Goal: Information Seeking & Learning: Learn about a topic

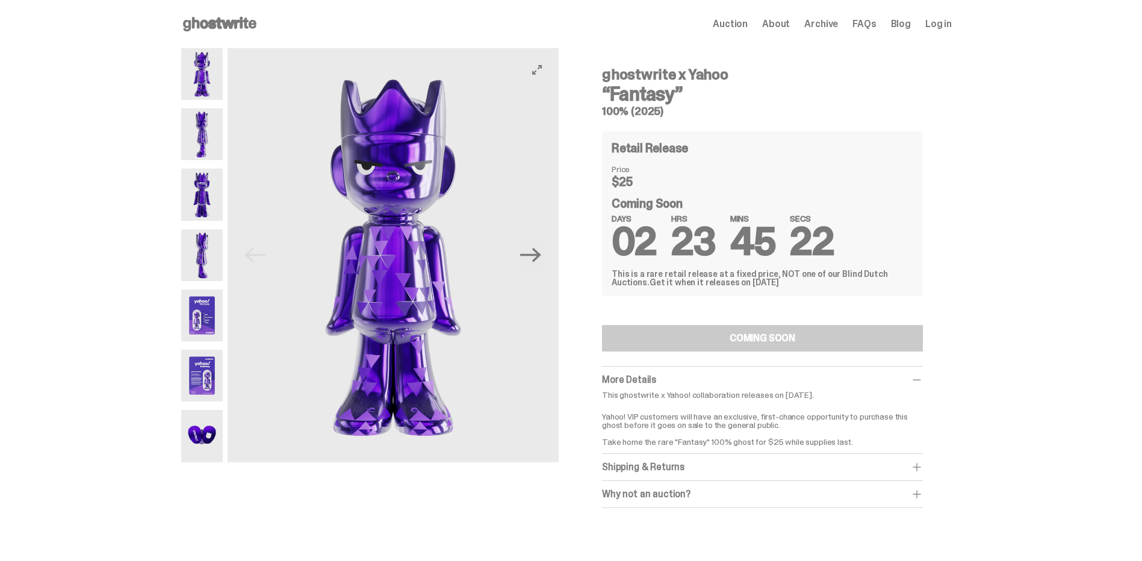
click at [205, 137] on img at bounding box center [202, 134] width 42 height 52
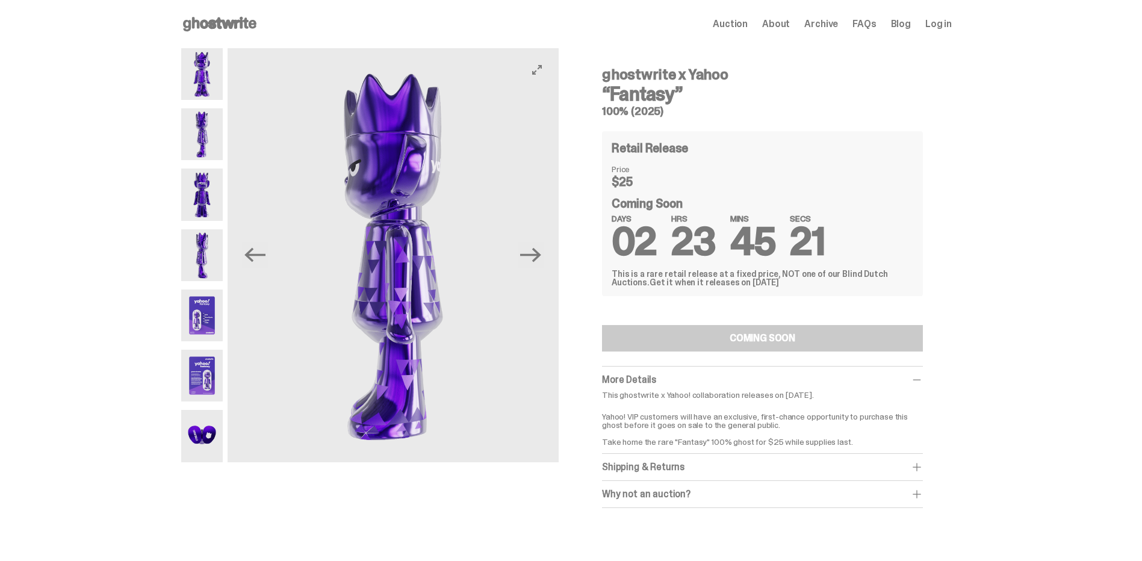
click at [211, 190] on img at bounding box center [202, 195] width 42 height 52
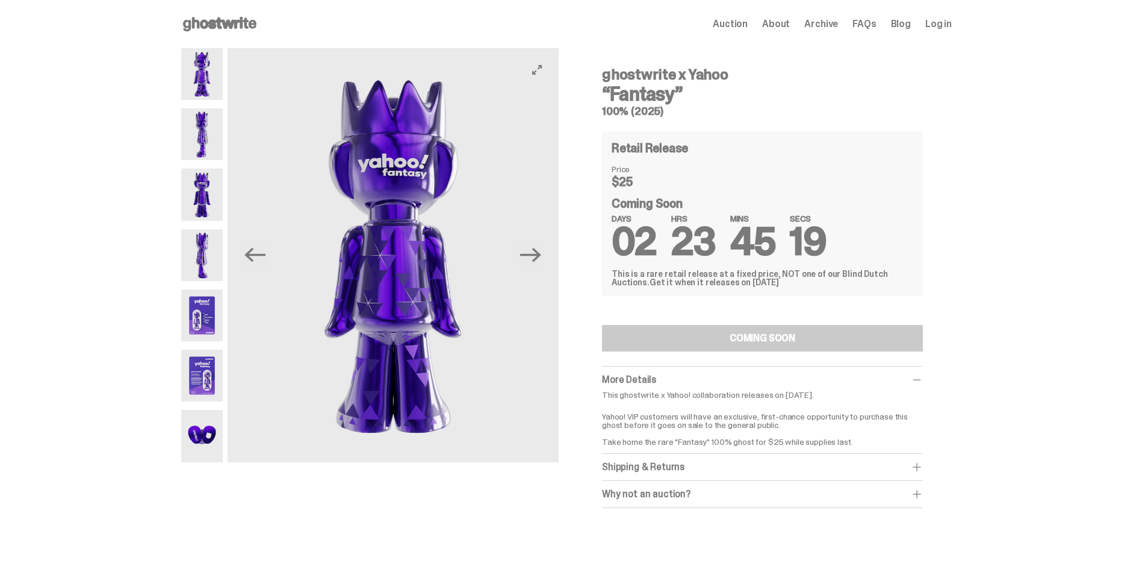
click at [206, 249] on img at bounding box center [202, 255] width 42 height 52
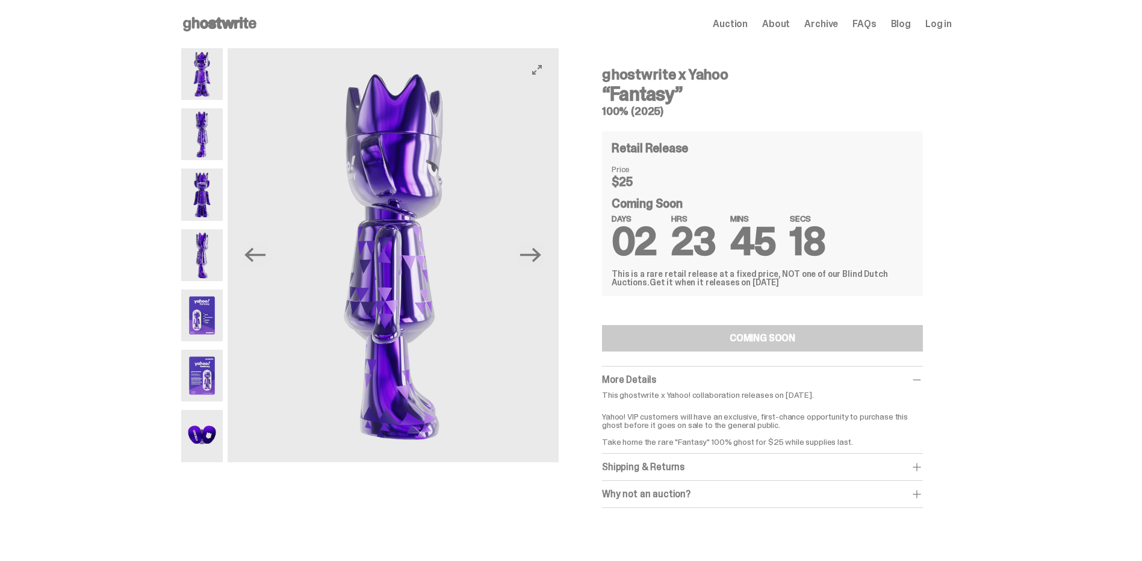
click at [205, 318] on img at bounding box center [202, 315] width 42 height 52
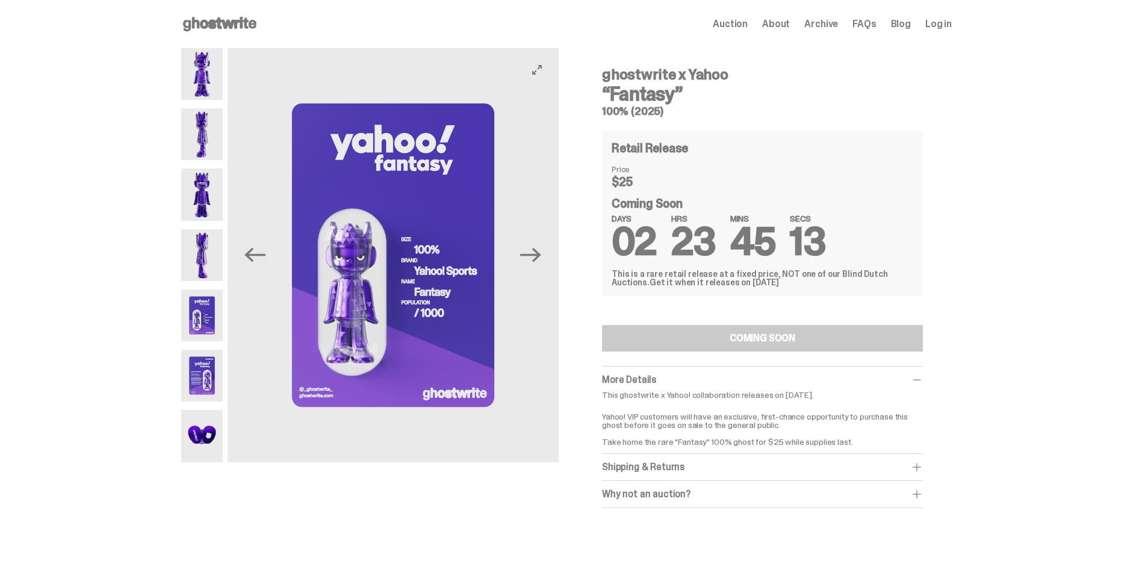
click at [208, 327] on img at bounding box center [202, 315] width 42 height 52
click at [208, 372] on img at bounding box center [202, 376] width 42 height 52
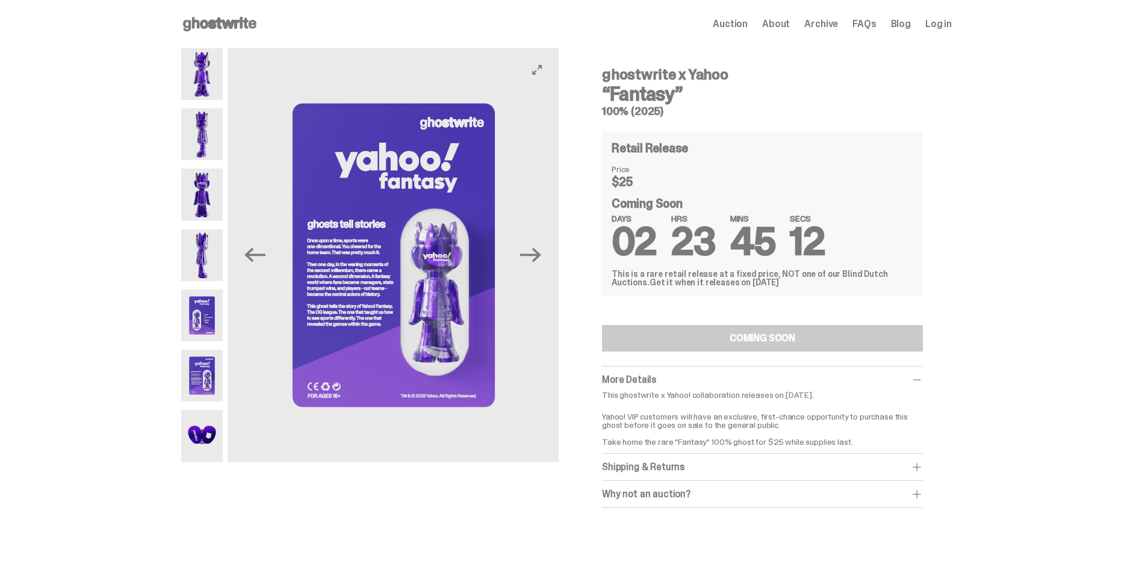
click at [208, 430] on img at bounding box center [202, 436] width 42 height 52
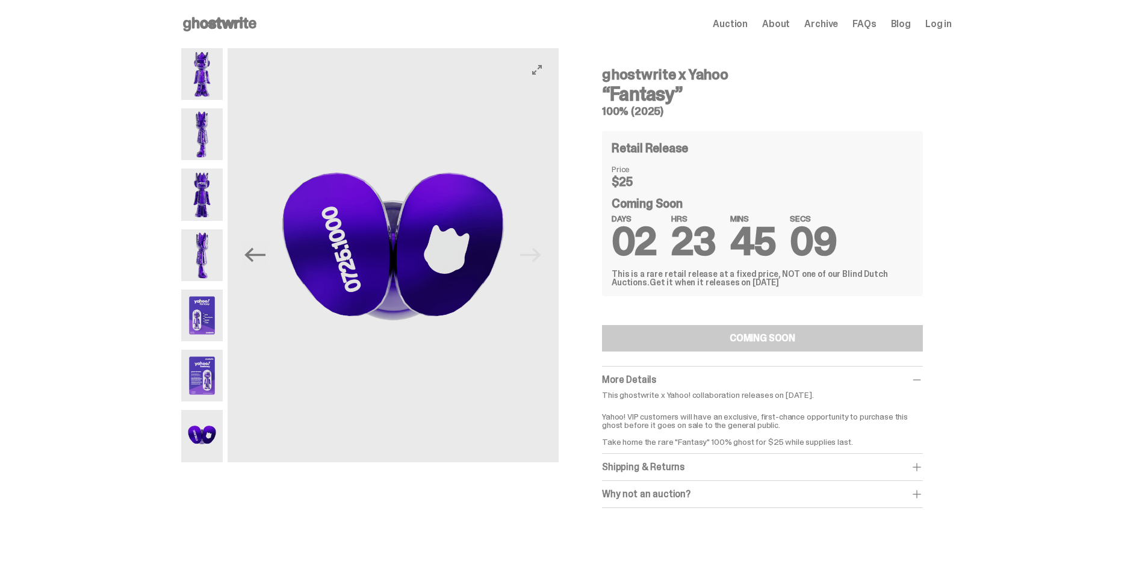
click at [208, 359] on img at bounding box center [202, 376] width 42 height 52
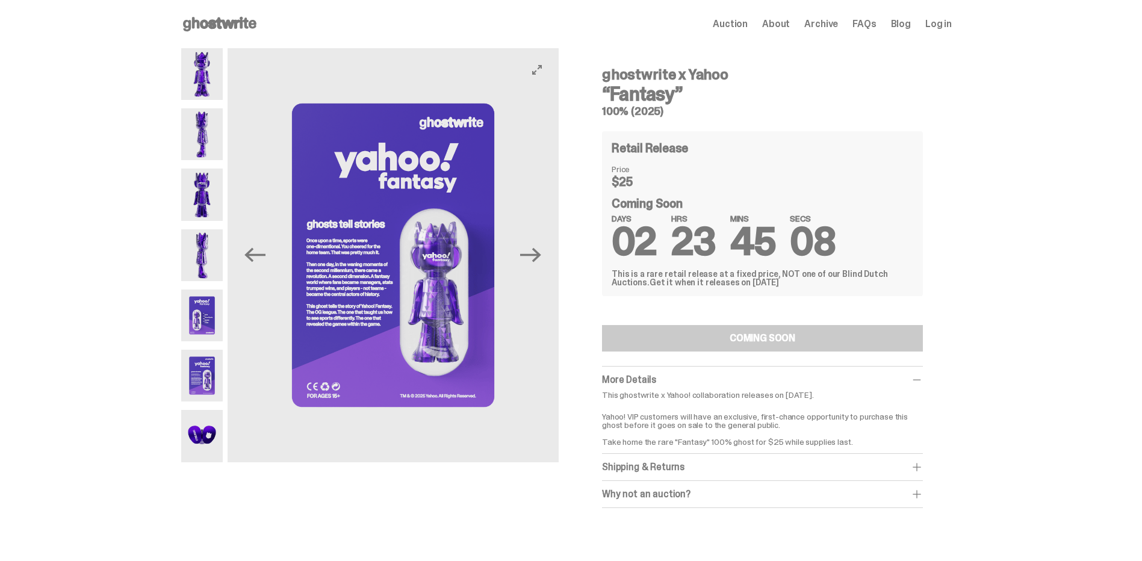
click at [205, 316] on img at bounding box center [202, 315] width 42 height 52
